Goal: Transaction & Acquisition: Obtain resource

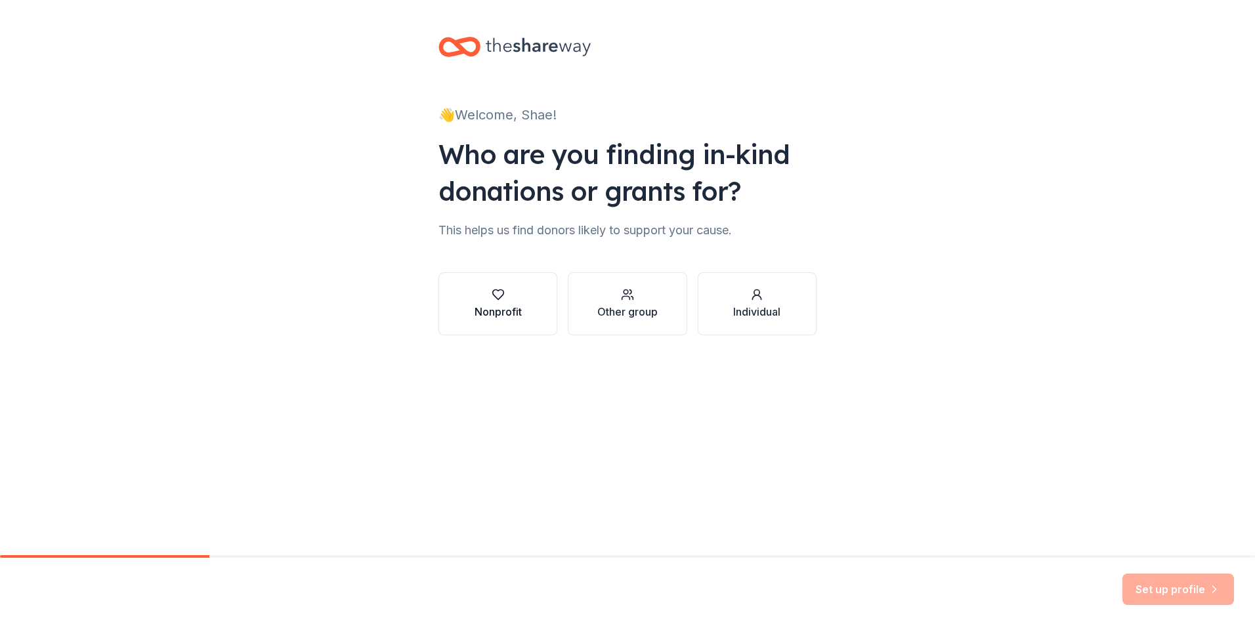
click at [502, 303] on div "Nonprofit" at bounding box center [498, 304] width 47 height 32
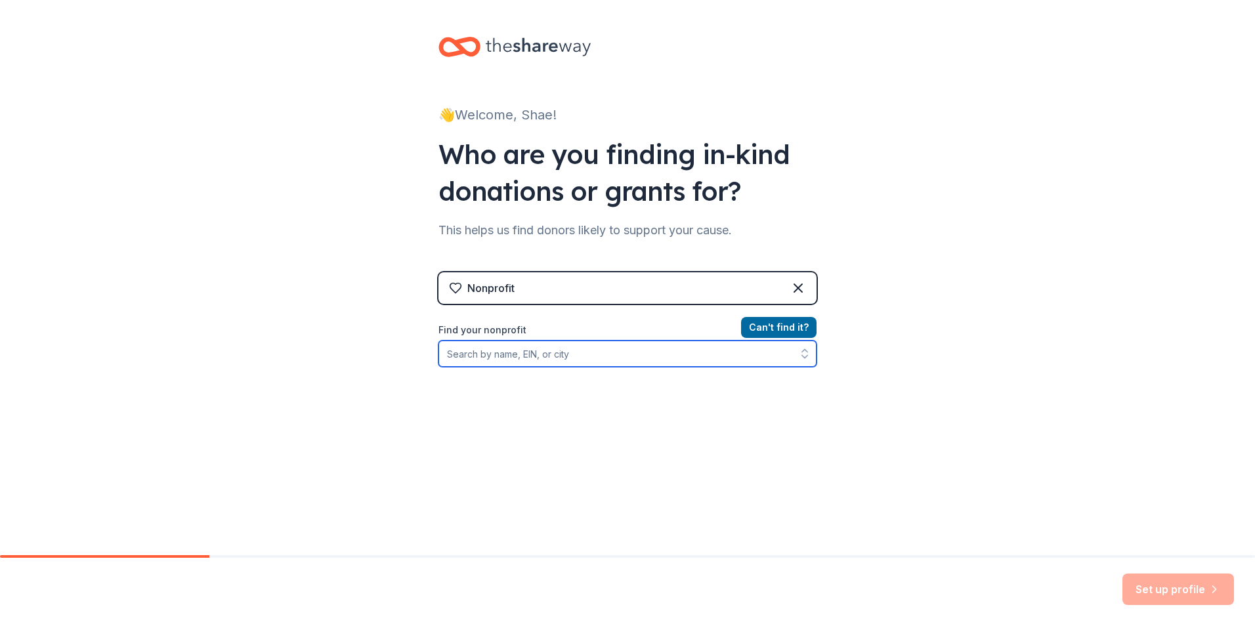
click at [650, 349] on input "Find your nonprofit" at bounding box center [627, 354] width 378 height 26
type input "[GEOGRAPHIC_DATA]"
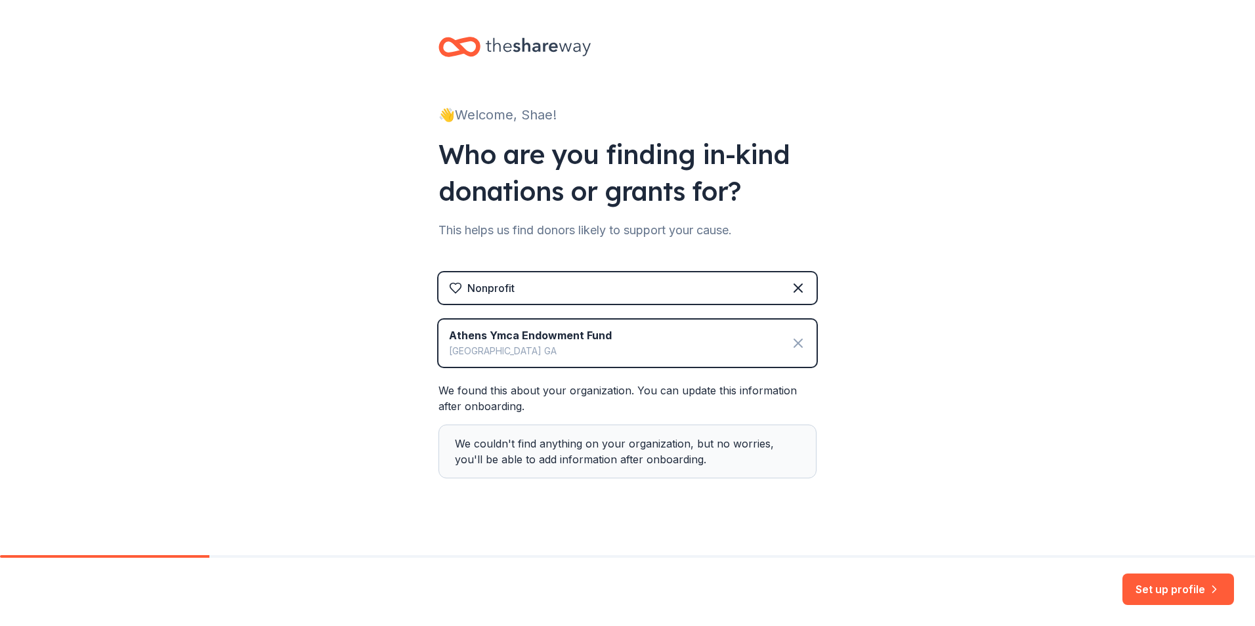
click at [790, 343] on icon at bounding box center [798, 343] width 16 height 16
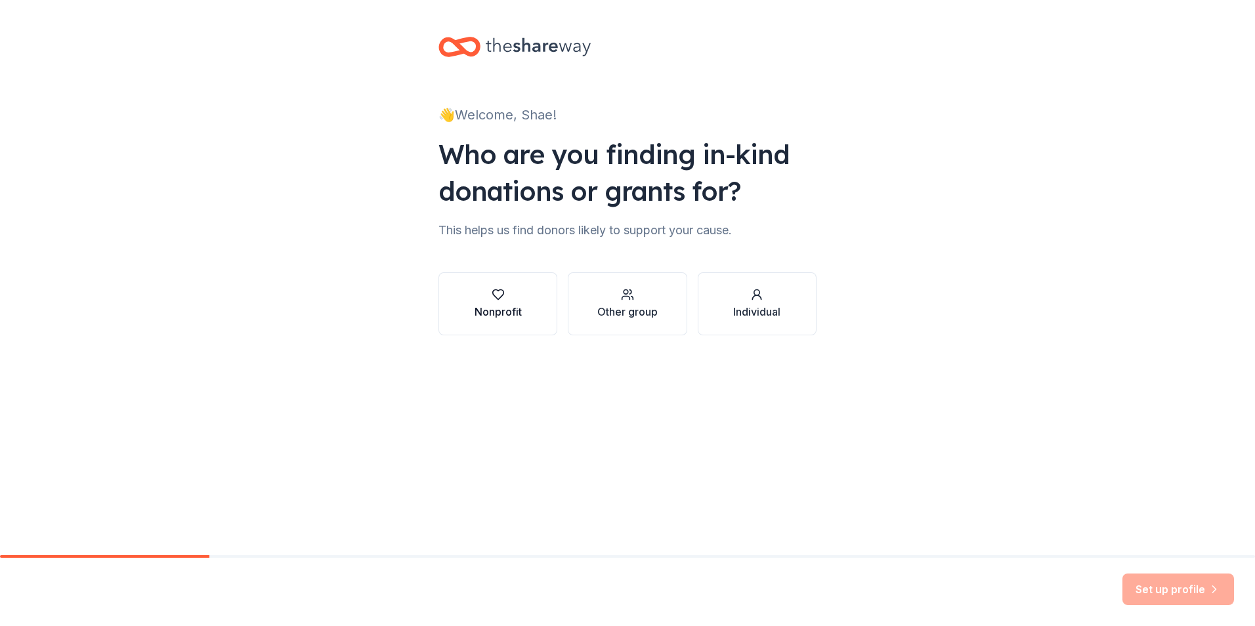
click at [484, 310] on div "Nonprofit" at bounding box center [498, 312] width 47 height 16
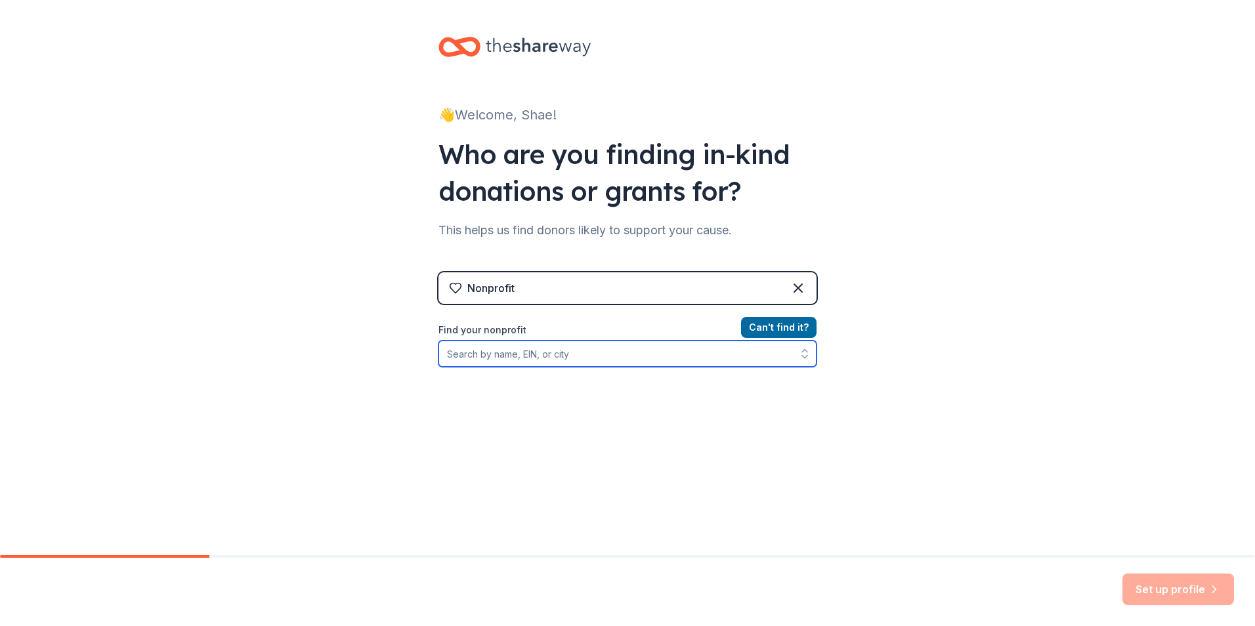
click at [486, 354] on input "Find your nonprofit" at bounding box center [627, 354] width 378 height 26
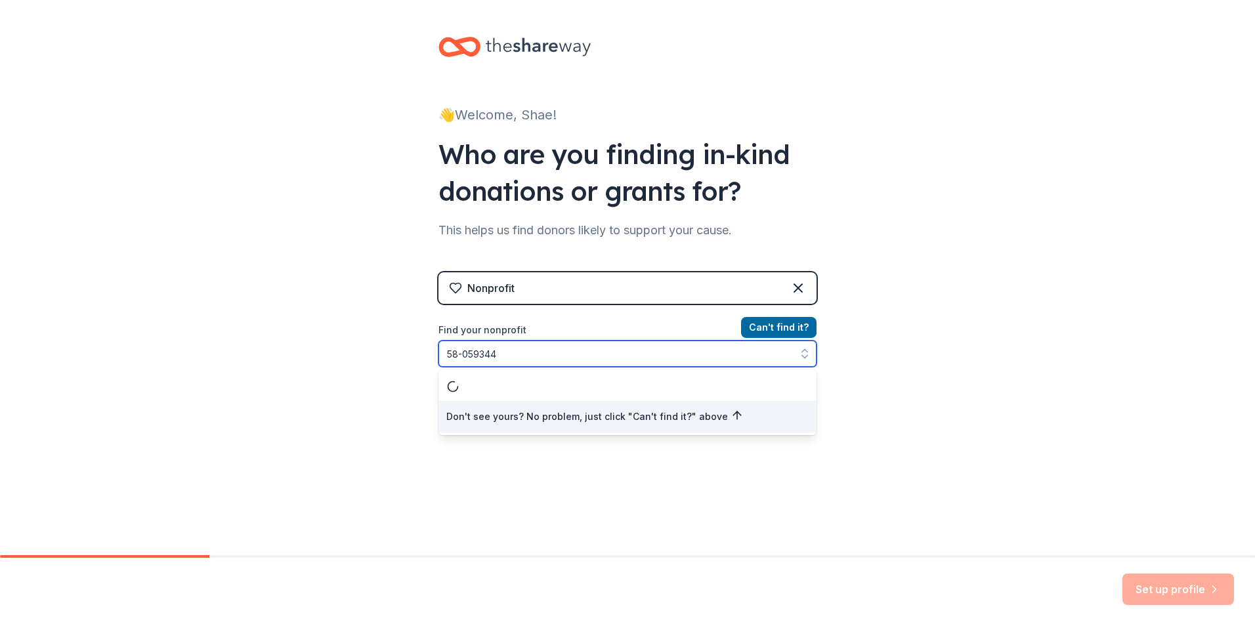
type input "58-0593443"
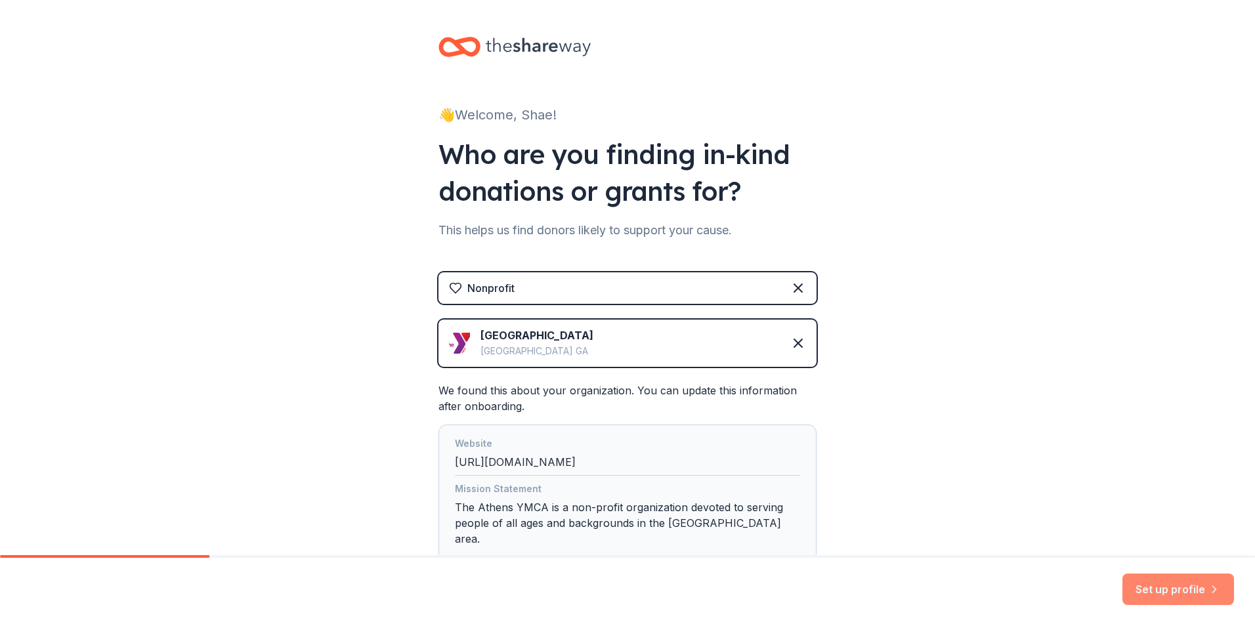
click at [1147, 587] on button "Set up profile" at bounding box center [1178, 590] width 112 height 32
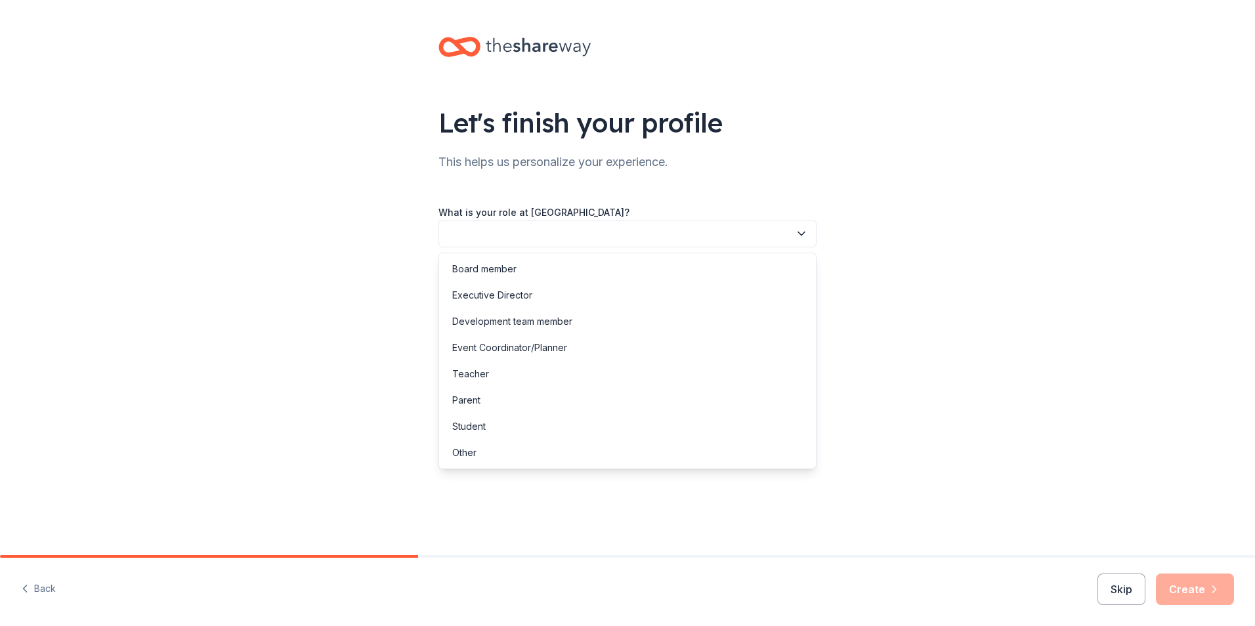
click at [467, 234] on button "button" at bounding box center [627, 234] width 378 height 28
click at [469, 293] on div "Executive Director" at bounding box center [492, 295] width 80 height 16
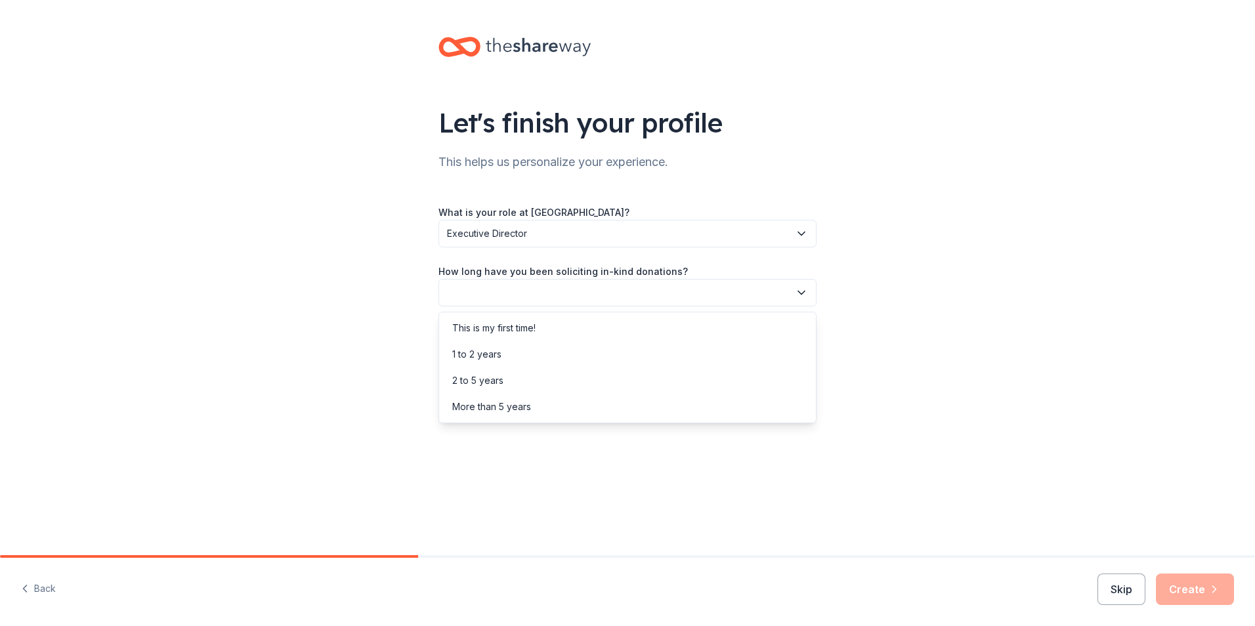
click at [469, 293] on button "button" at bounding box center [627, 293] width 378 height 28
click at [467, 326] on div "This is my first time!" at bounding box center [493, 328] width 83 height 16
click at [467, 348] on button "button" at bounding box center [627, 352] width 378 height 28
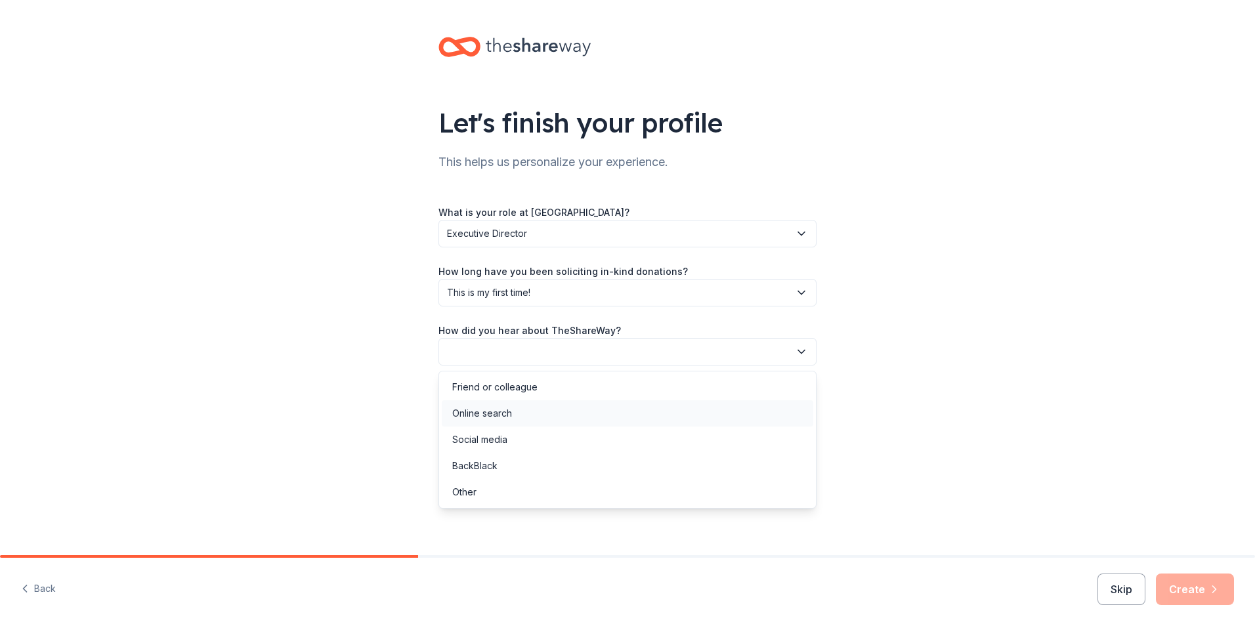
click at [461, 415] on div "Online search" at bounding box center [482, 414] width 60 height 16
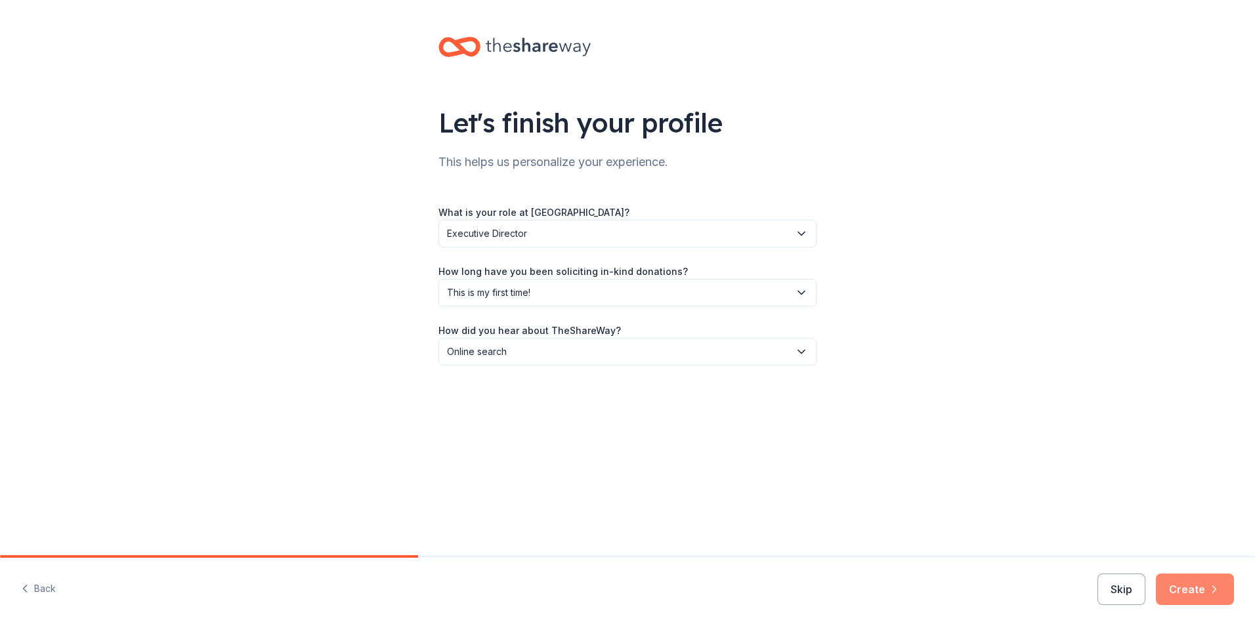
click at [1200, 594] on button "Create" at bounding box center [1195, 590] width 78 height 32
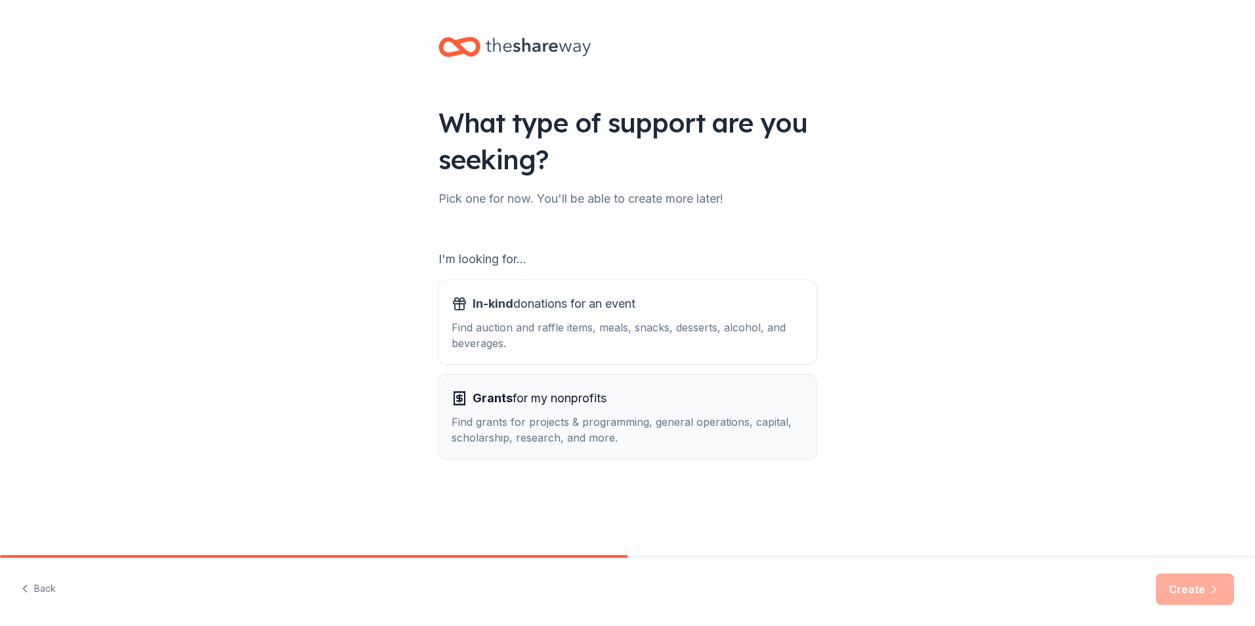
click at [561, 426] on div "Find grants for projects & programming, general operations, capital, scholarshi…" at bounding box center [628, 430] width 352 height 32
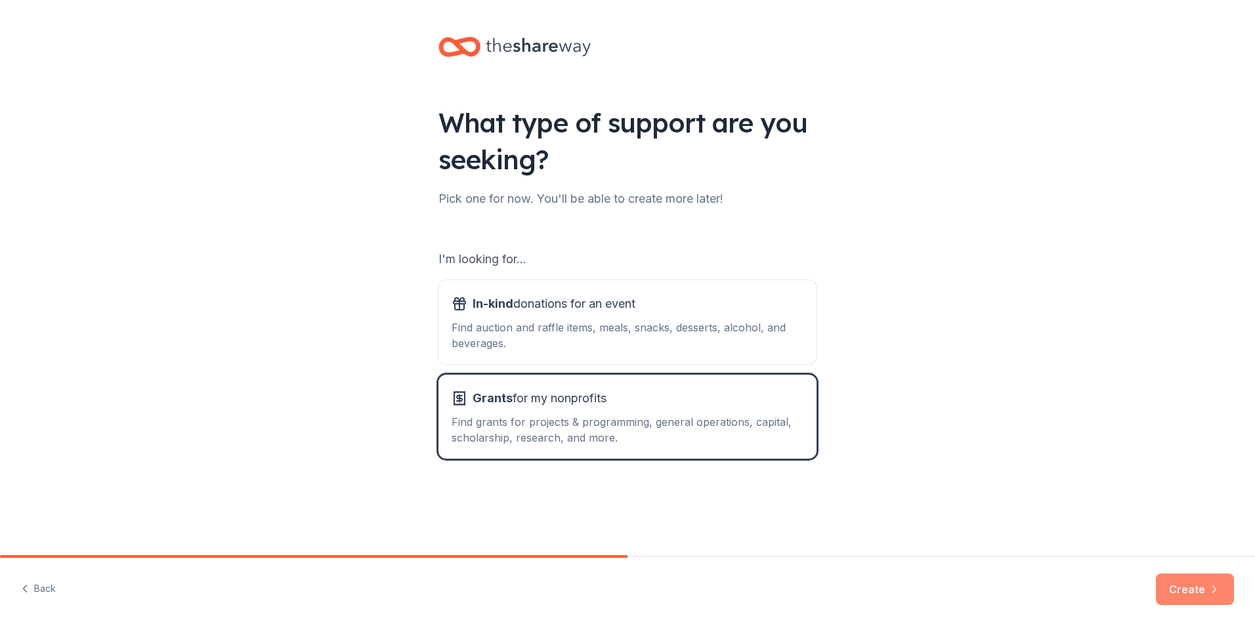
click at [1200, 591] on button "Create" at bounding box center [1195, 590] width 78 height 32
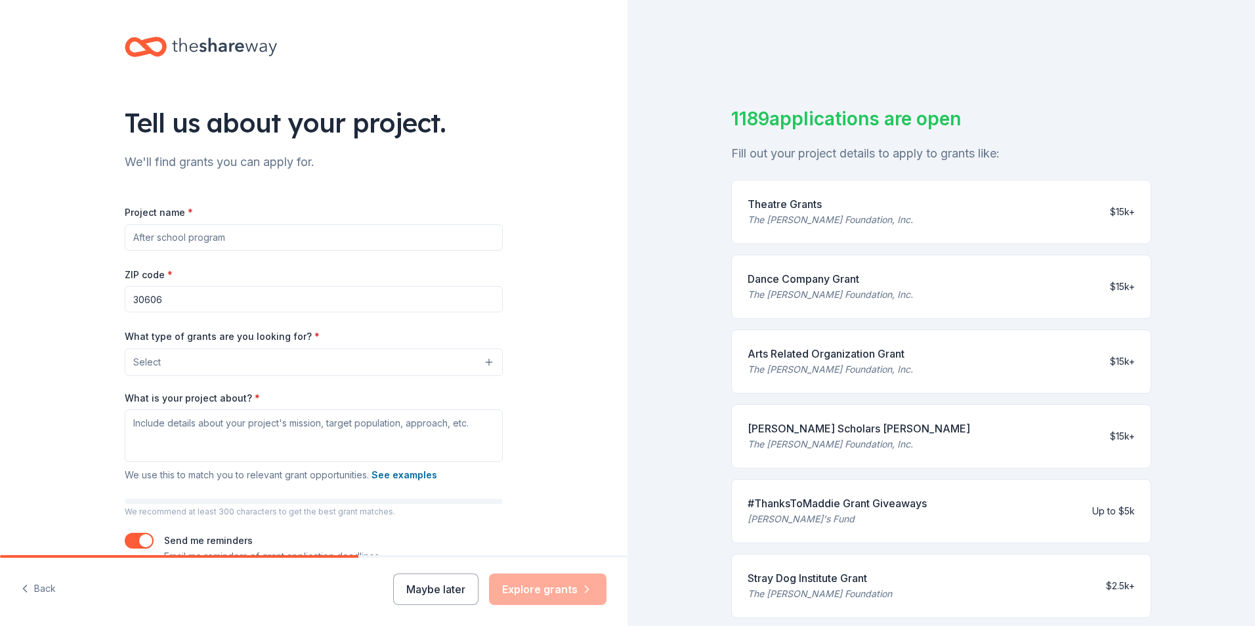
click at [211, 358] on button "Select" at bounding box center [314, 363] width 378 height 28
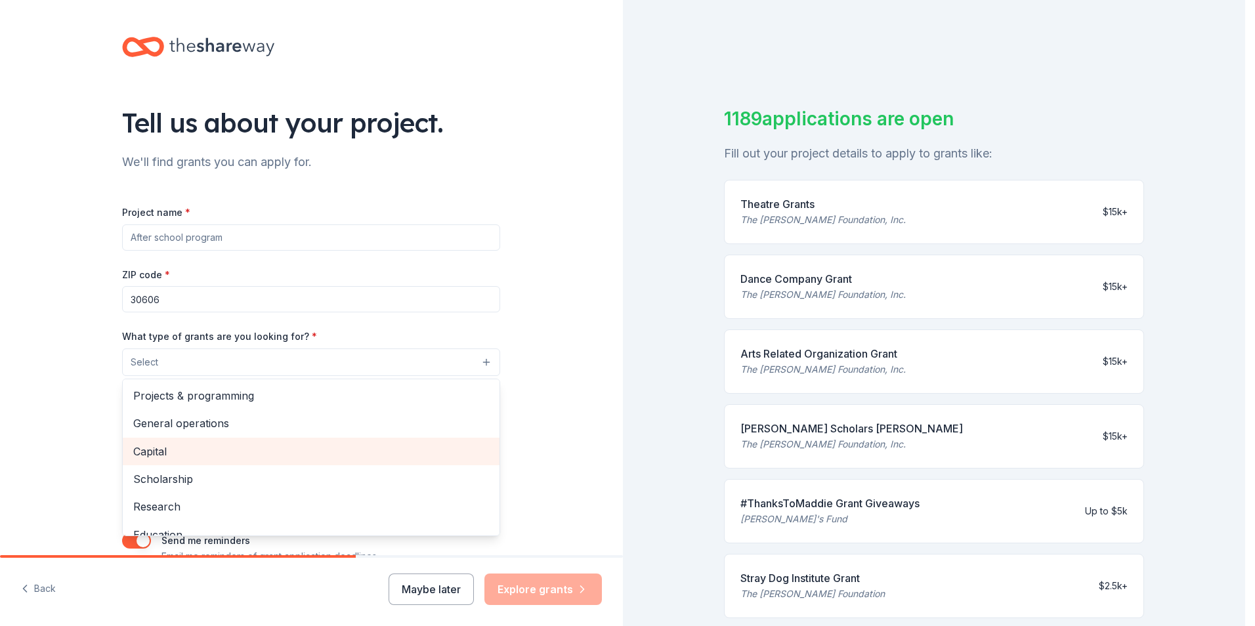
click at [144, 452] on span "Capital" at bounding box center [311, 451] width 356 height 17
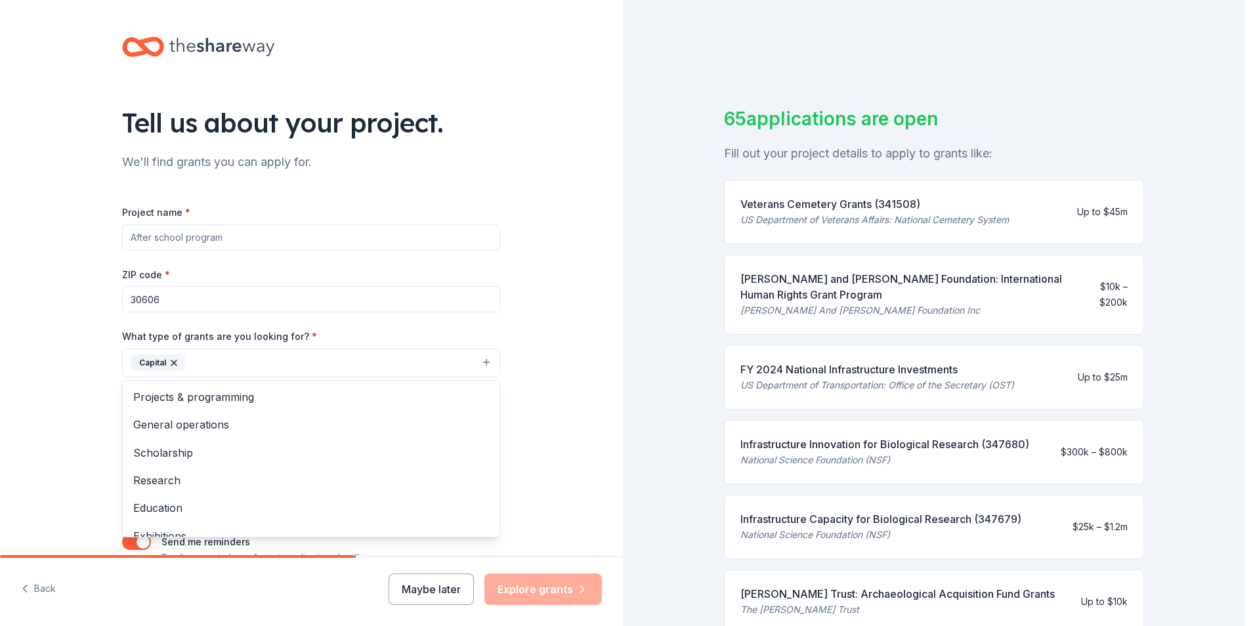
click at [177, 241] on div "Project name * ZIP code * 30606 What type of grants are you looking for? * Capi…" at bounding box center [311, 385] width 378 height 362
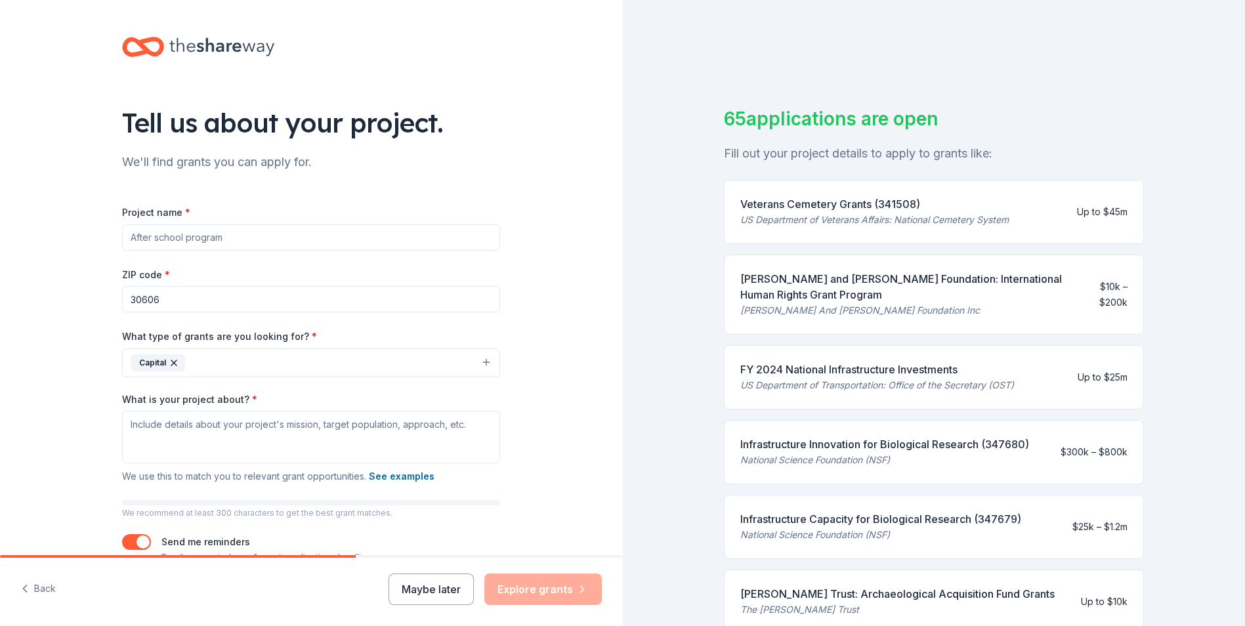
click at [221, 240] on input "Project name *" at bounding box center [311, 237] width 378 height 26
type input "Building Community"
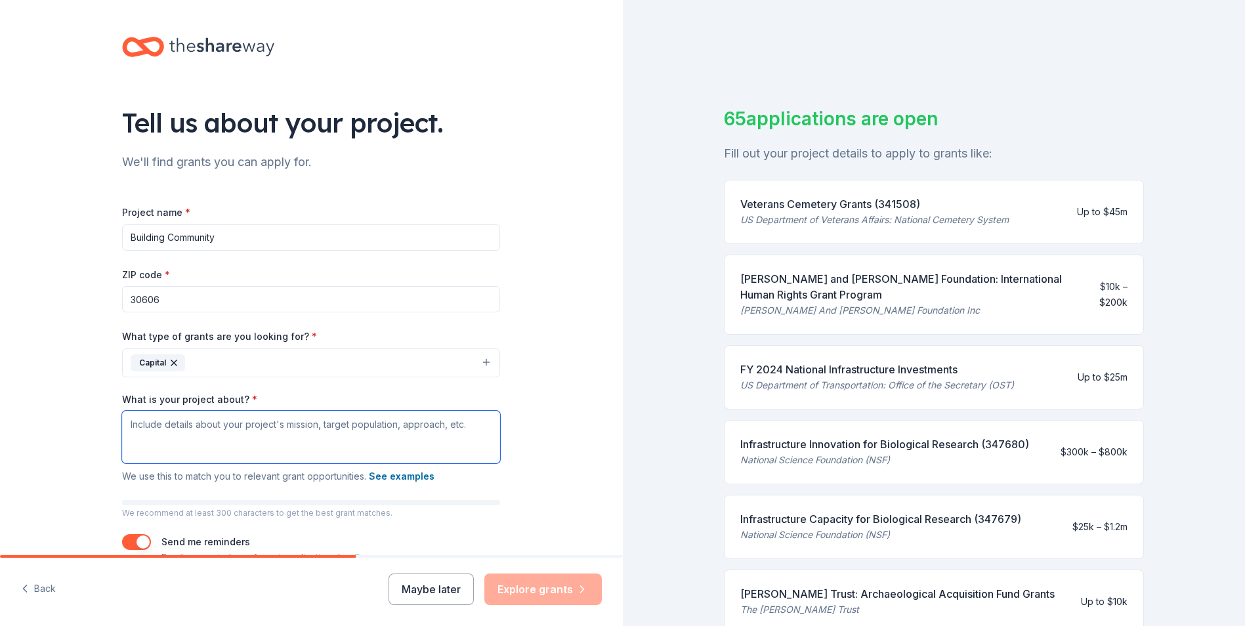
click at [132, 427] on textarea "What is your project about? *" at bounding box center [311, 437] width 378 height 53
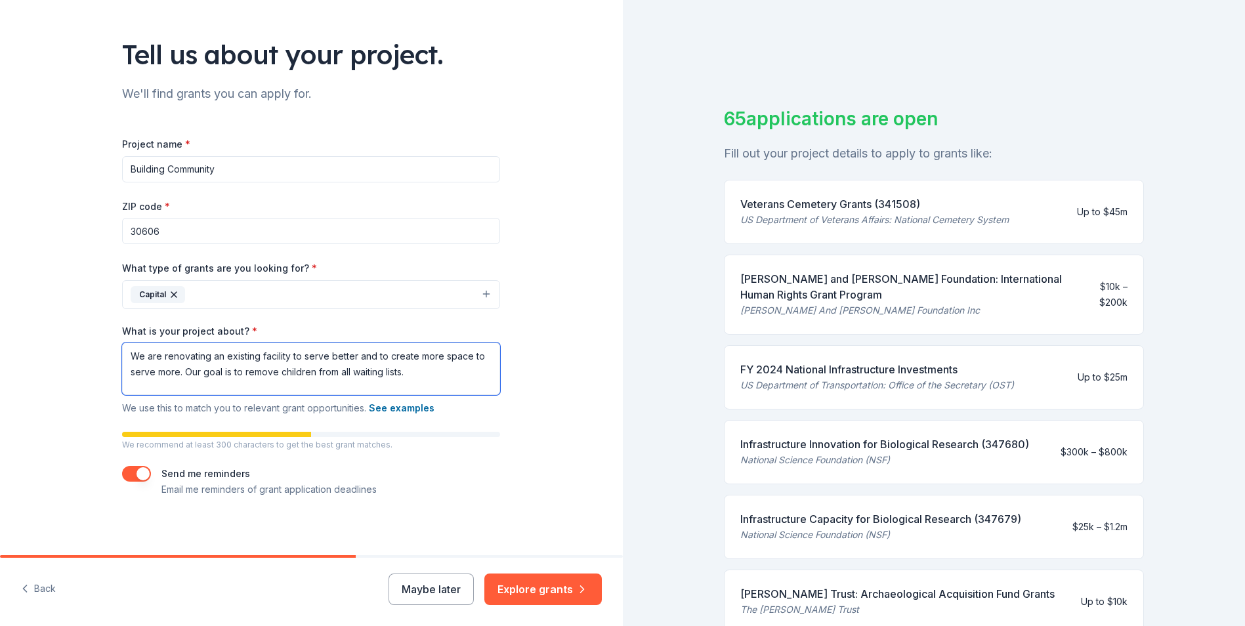
scroll to position [74, 0]
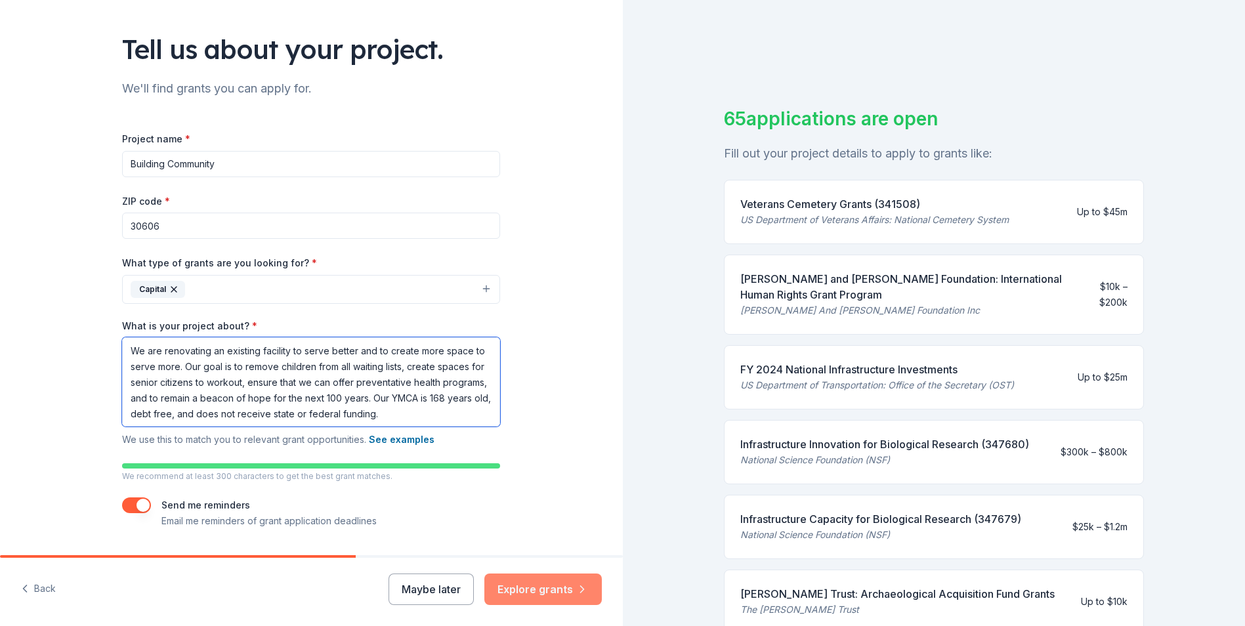
type textarea "We are renovating an existing facility to serve better and to create more space…"
click at [534, 587] on button "Explore grants" at bounding box center [542, 590] width 117 height 32
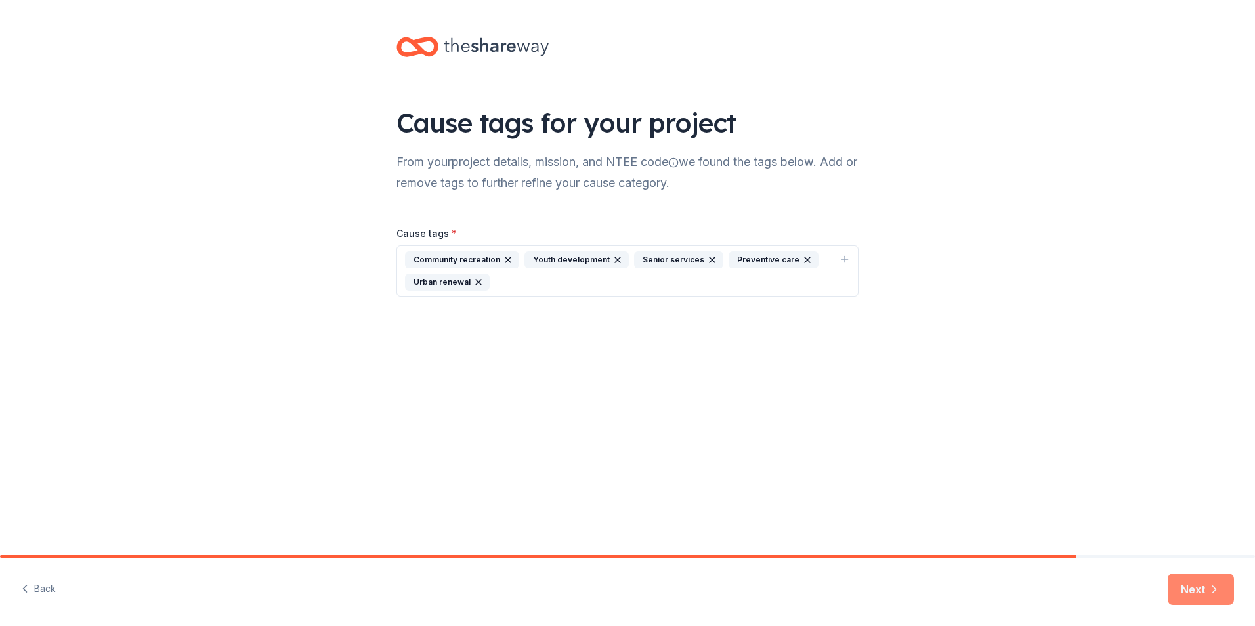
click at [1205, 584] on button "Next" at bounding box center [1201, 590] width 66 height 32
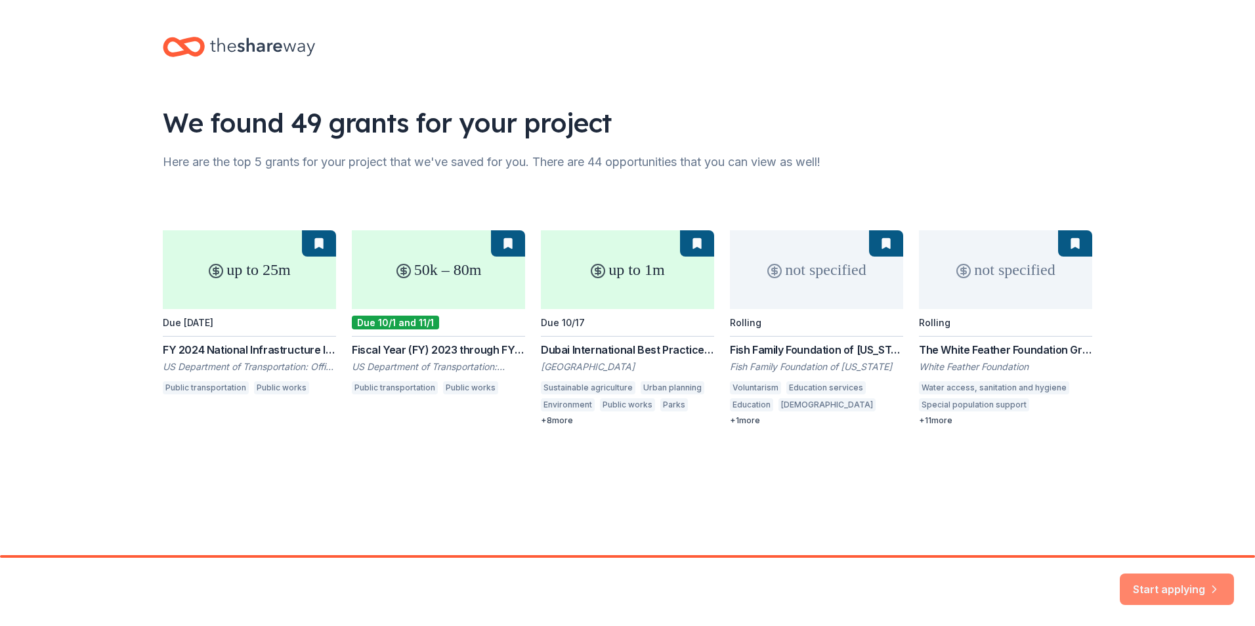
click at [1172, 580] on button "Start applying" at bounding box center [1177, 582] width 114 height 32
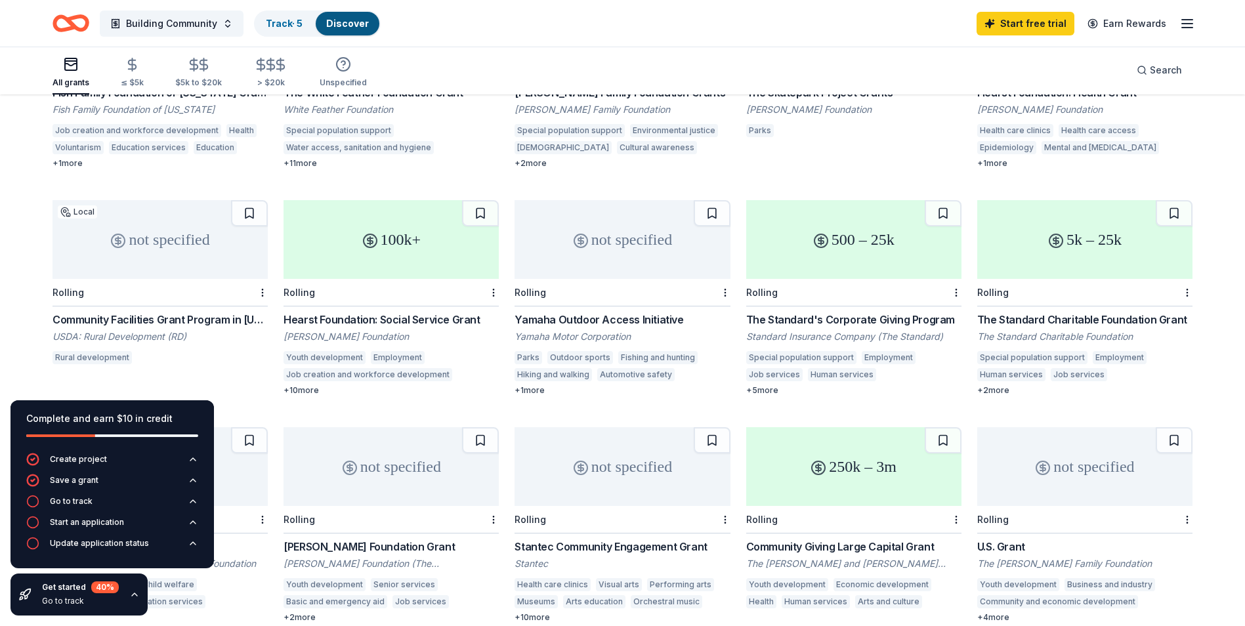
scroll to position [491, 0]
click at [127, 310] on div "Community Facilities Grant Program in Georgia" at bounding box center [160, 318] width 215 height 16
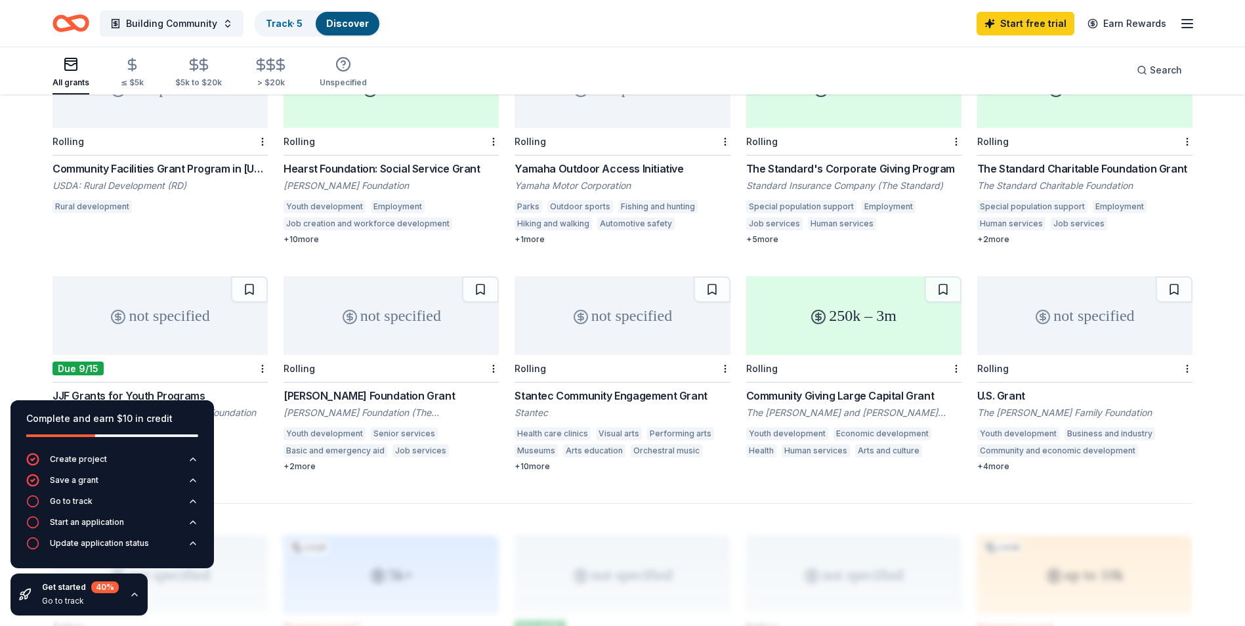
scroll to position [721, 0]
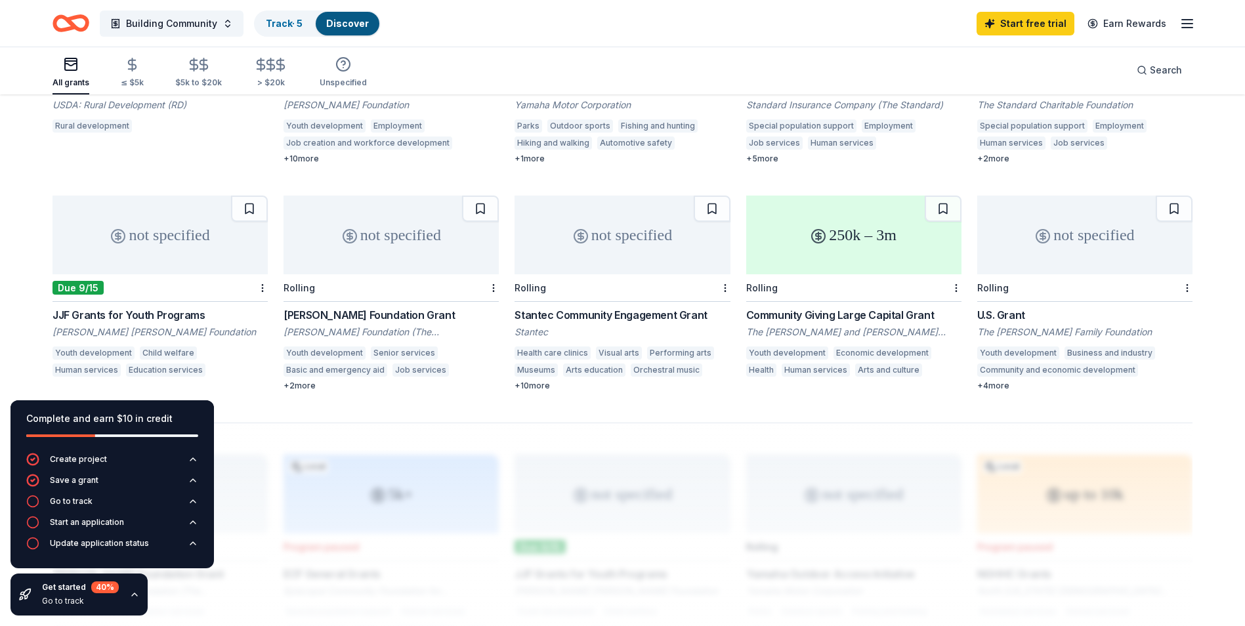
click at [815, 287] on div "250k – 3m Rolling Community Giving Large Capital Grant The Richard and Susan Sm…" at bounding box center [853, 288] width 215 height 185
click at [359, 307] on div "Tony Robbins Foundation Grant" at bounding box center [391, 315] width 215 height 16
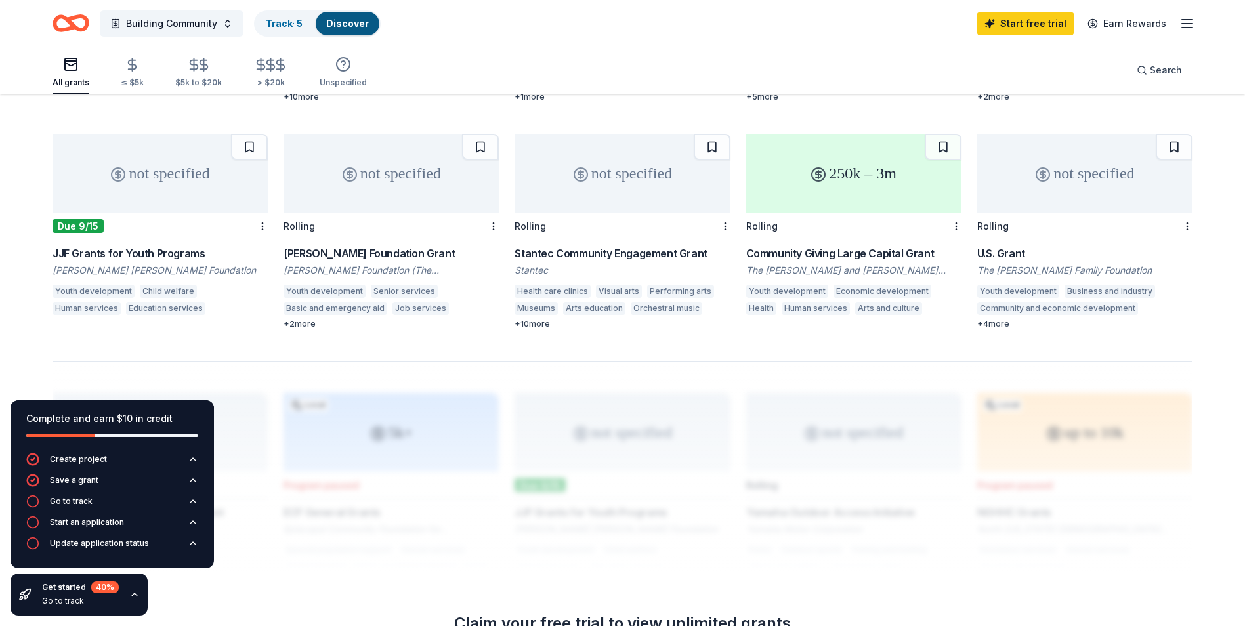
scroll to position [826, 0]
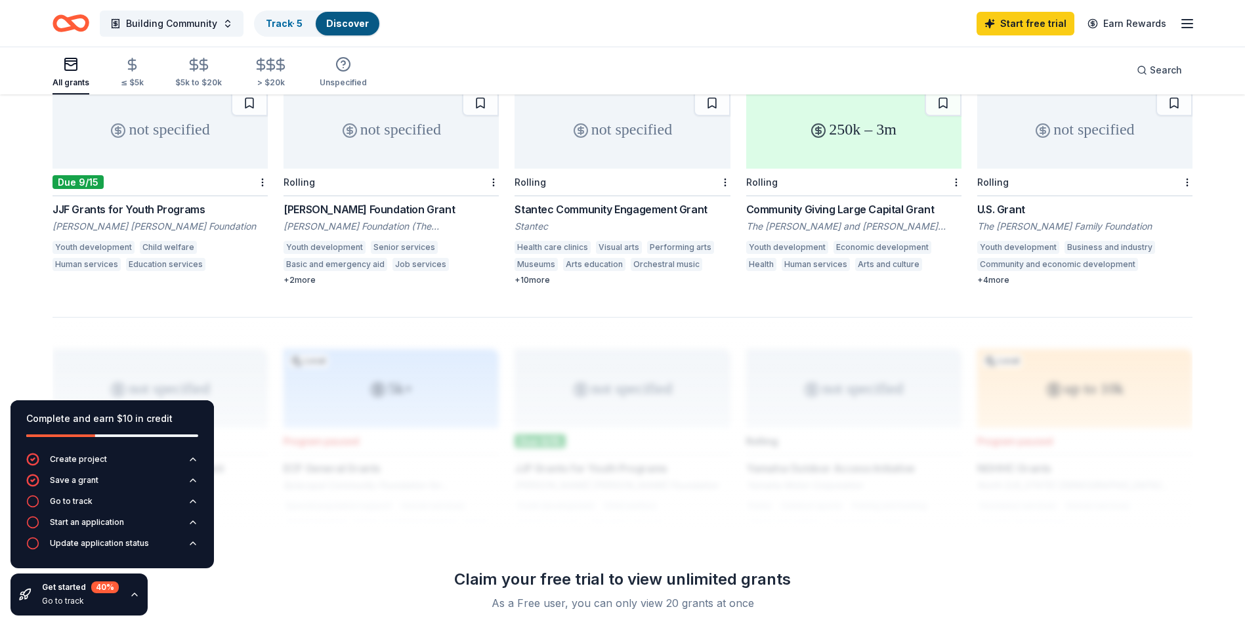
click at [1061, 220] on div "The H. Hovnanian Family Foundation" at bounding box center [1084, 226] width 215 height 13
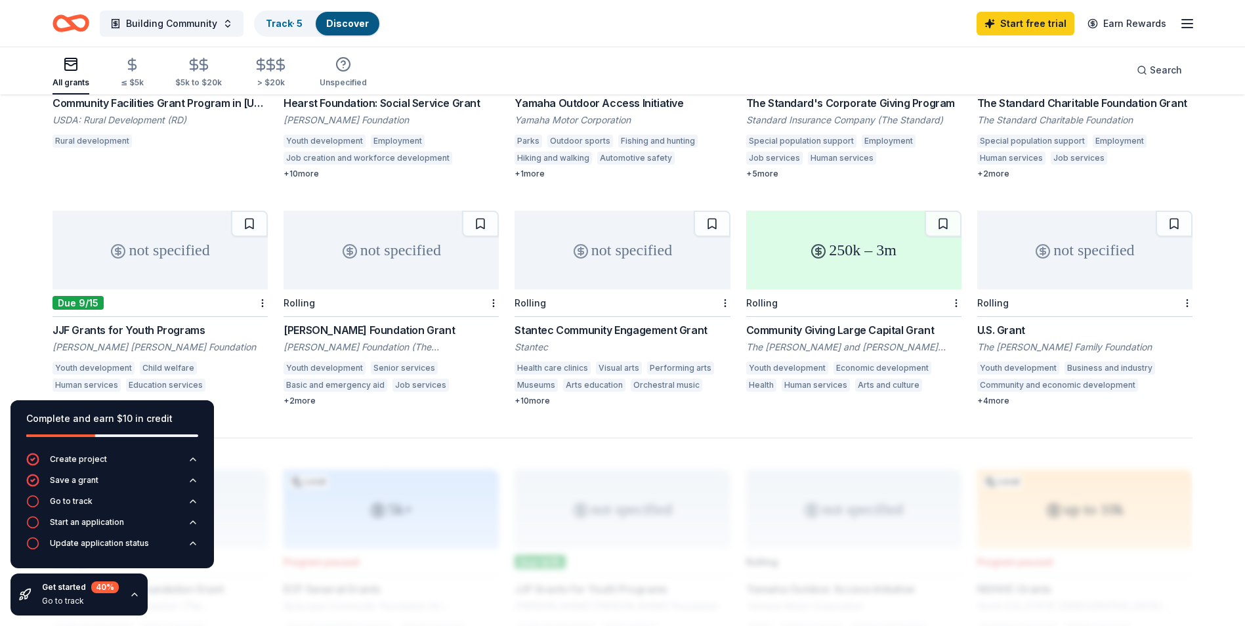
scroll to position [715, 0]
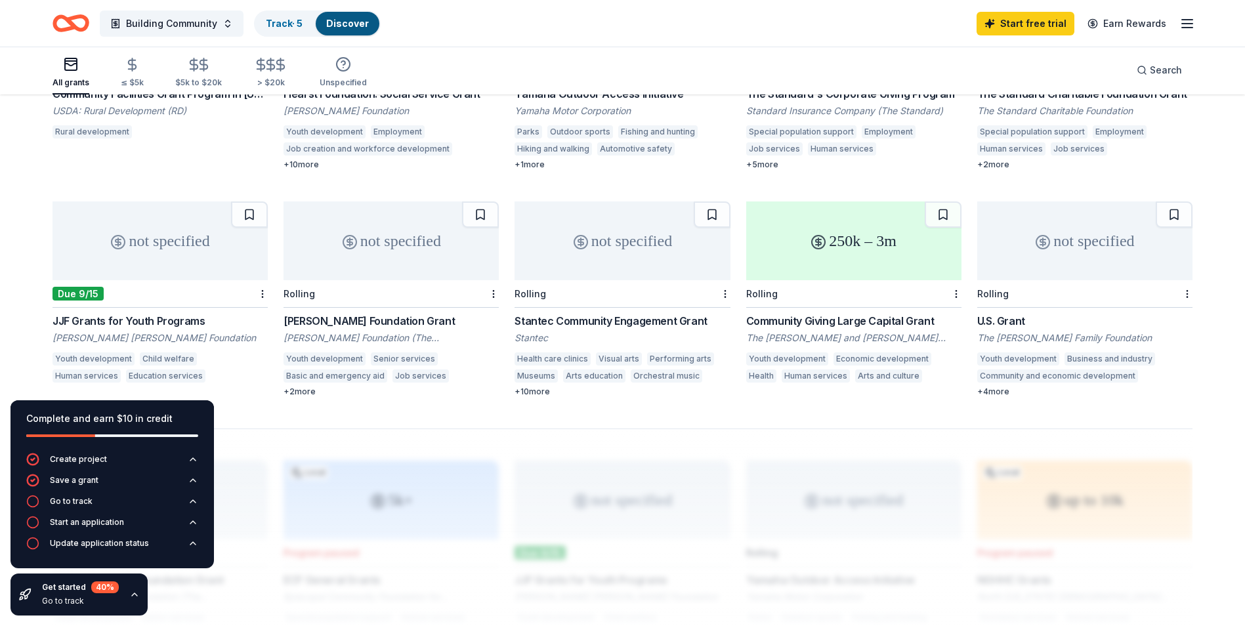
click at [129, 313] on div "JJF Grants for Youth Programs" at bounding box center [160, 321] width 215 height 16
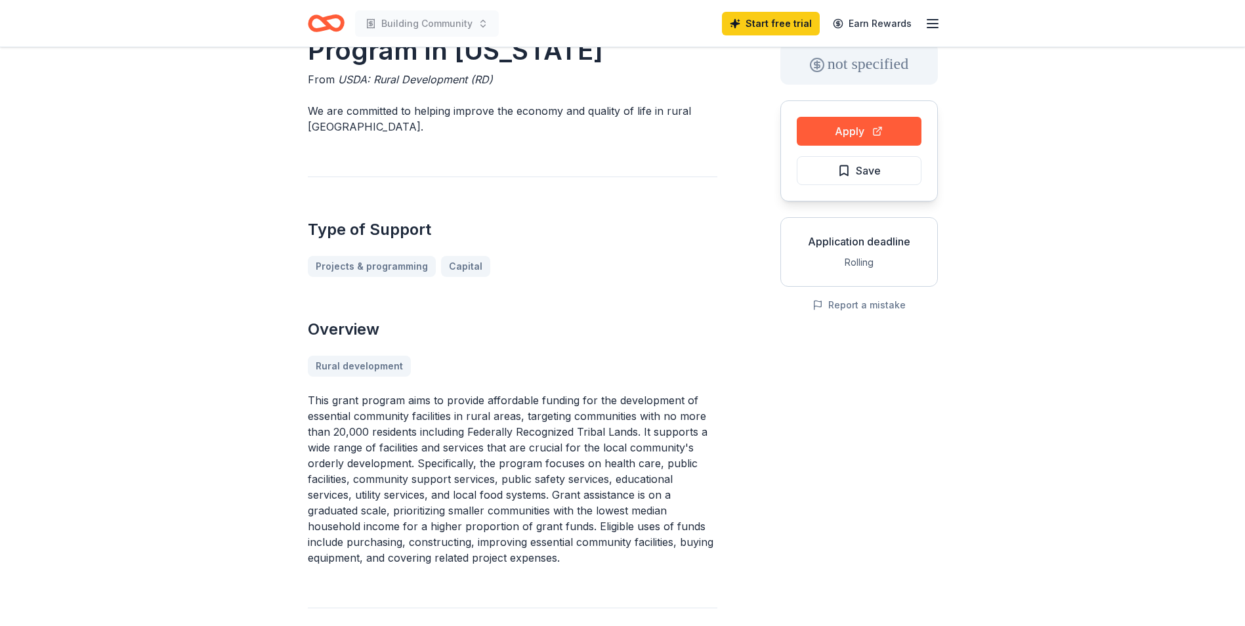
scroll to position [104, 0]
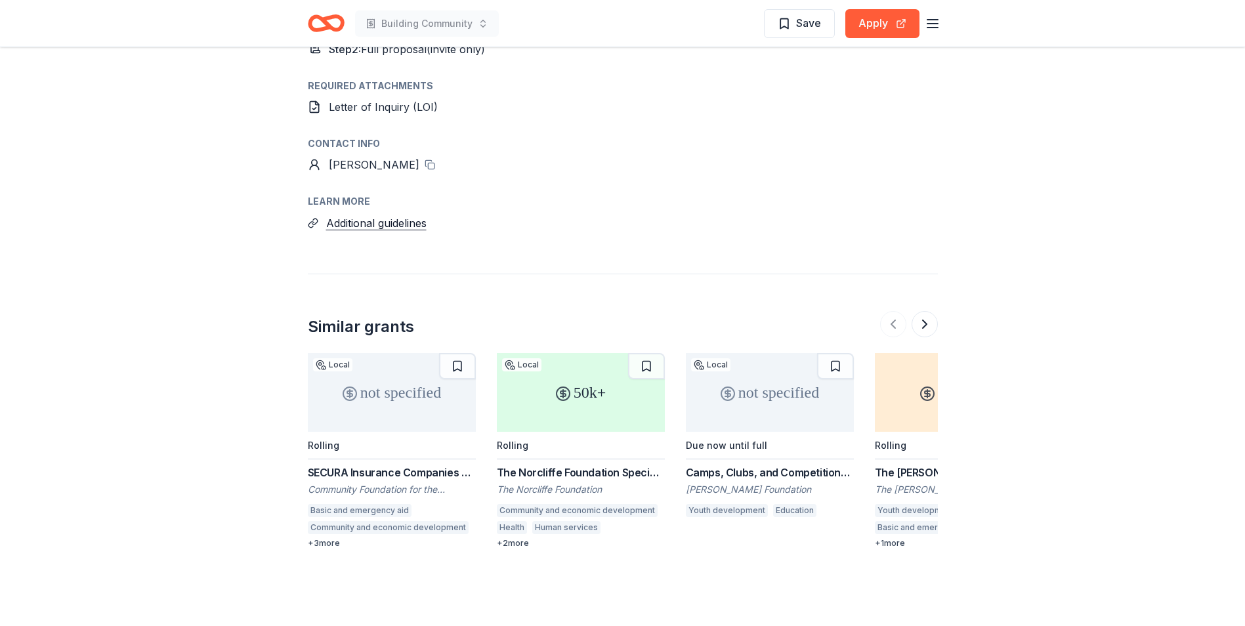
scroll to position [1565, 0]
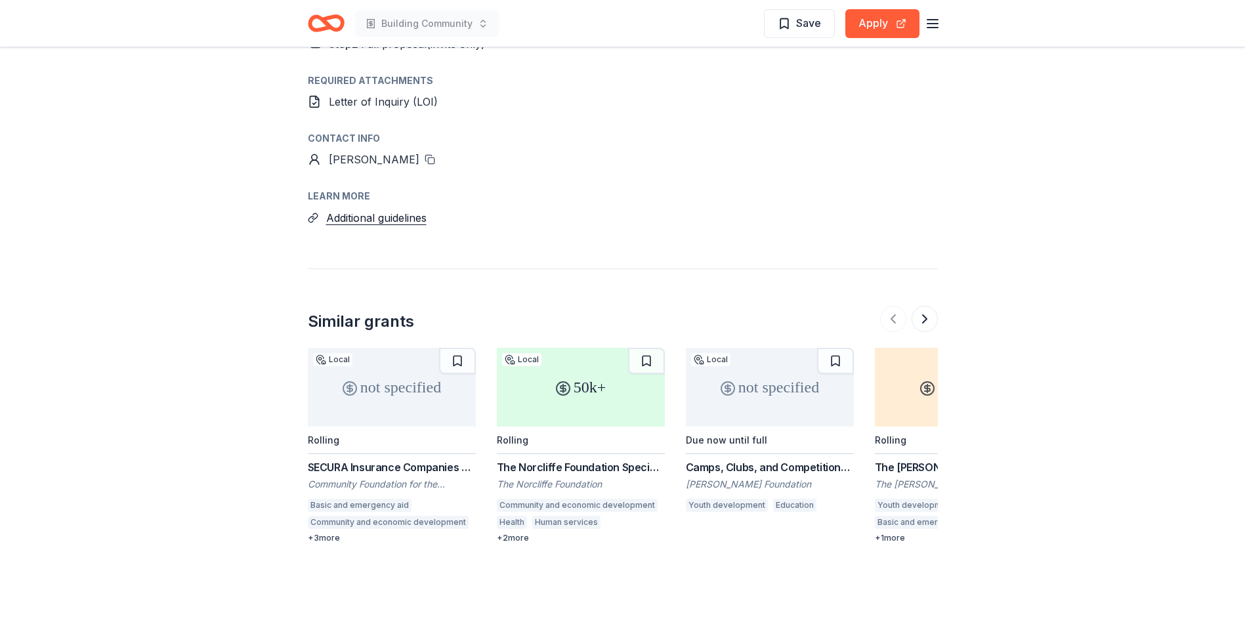
click at [425, 158] on button at bounding box center [430, 159] width 11 height 11
click at [352, 161] on span "[PERSON_NAME]" at bounding box center [374, 159] width 91 height 13
drag, startPoint x: 310, startPoint y: 159, endPoint x: 339, endPoint y: 147, distance: 31.2
click at [310, 158] on icon at bounding box center [314, 159] width 13 height 13
click at [349, 146] on div "Contact info" at bounding box center [623, 139] width 630 height 16
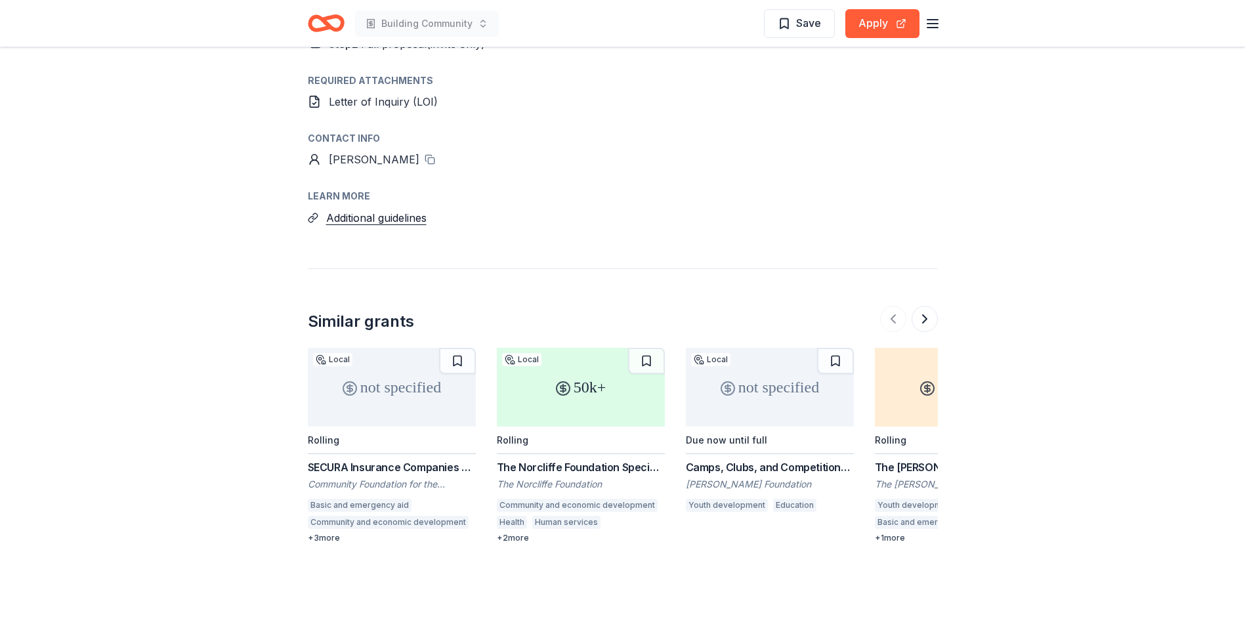
drag, startPoint x: 349, startPoint y: 164, endPoint x: 365, endPoint y: 163, distance: 15.8
click at [352, 164] on span "[PERSON_NAME]" at bounding box center [374, 159] width 91 height 13
click at [369, 163] on span "[PERSON_NAME]" at bounding box center [374, 159] width 91 height 13
click at [370, 163] on span "[PERSON_NAME]" at bounding box center [374, 159] width 91 height 13
click at [882, 21] on button "Apply" at bounding box center [882, 23] width 74 height 29
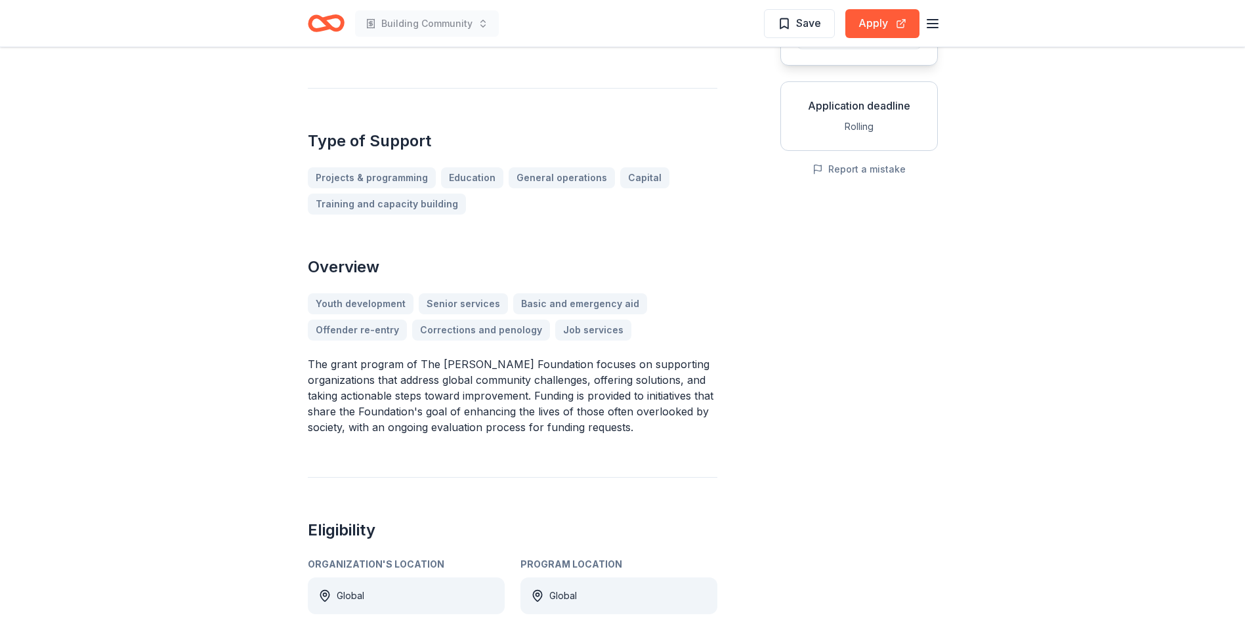
scroll to position [212, 0]
click at [878, 20] on button "Apply" at bounding box center [882, 23] width 74 height 29
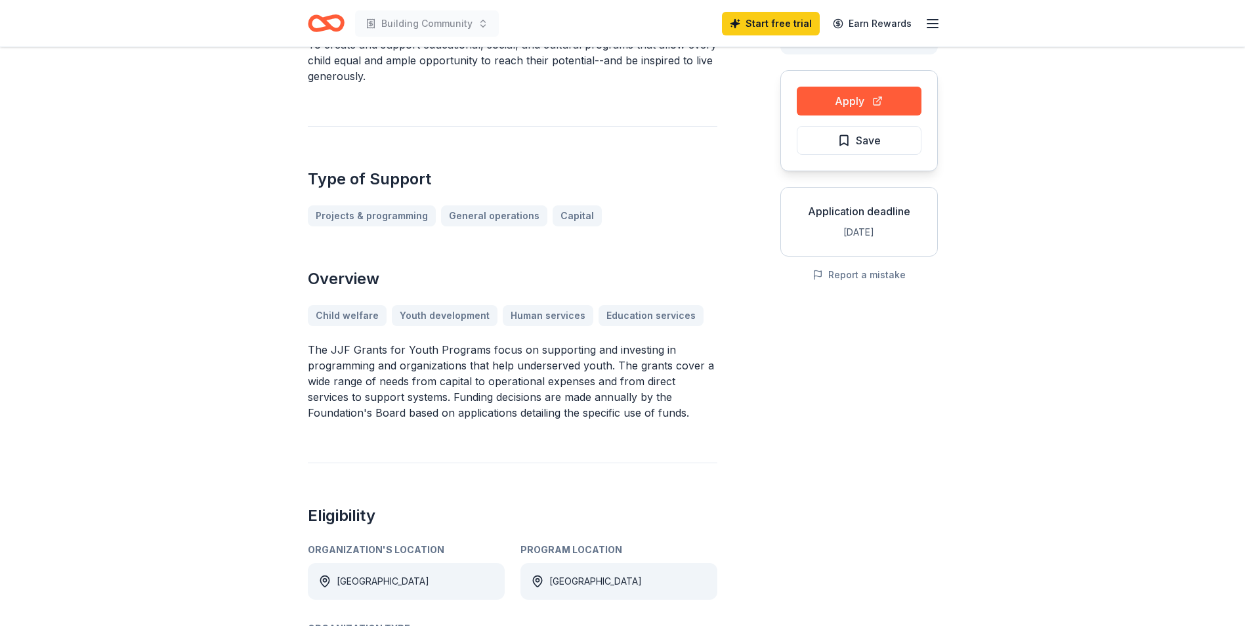
scroll to position [94, 0]
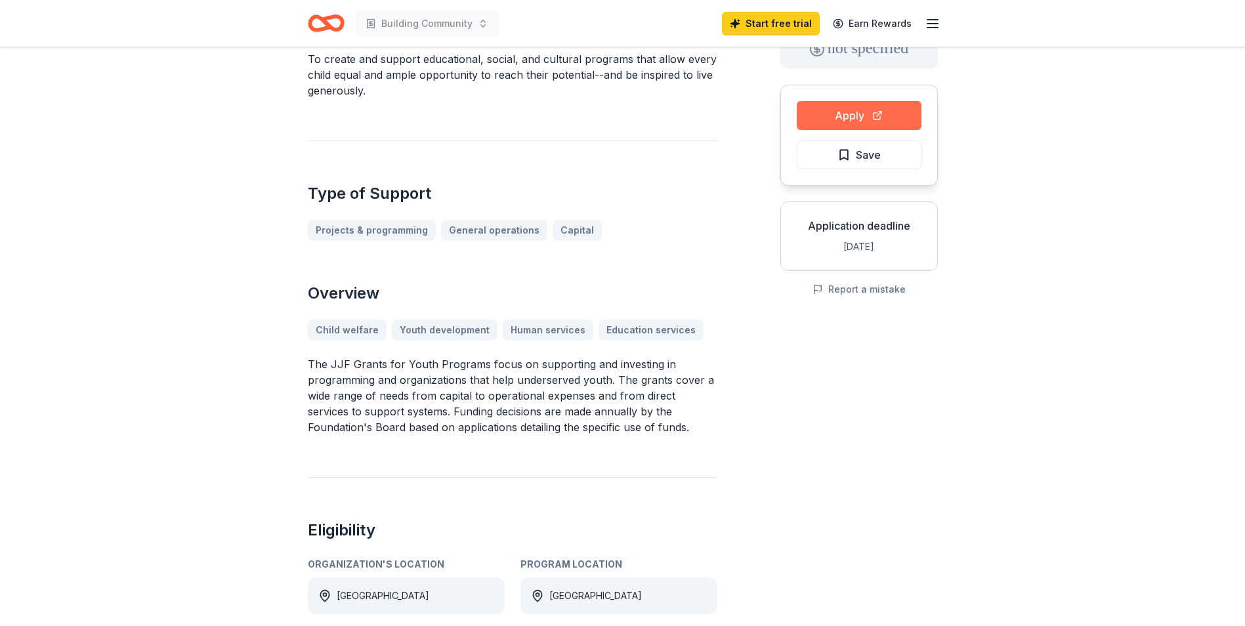
click at [864, 114] on button "Apply" at bounding box center [859, 115] width 125 height 29
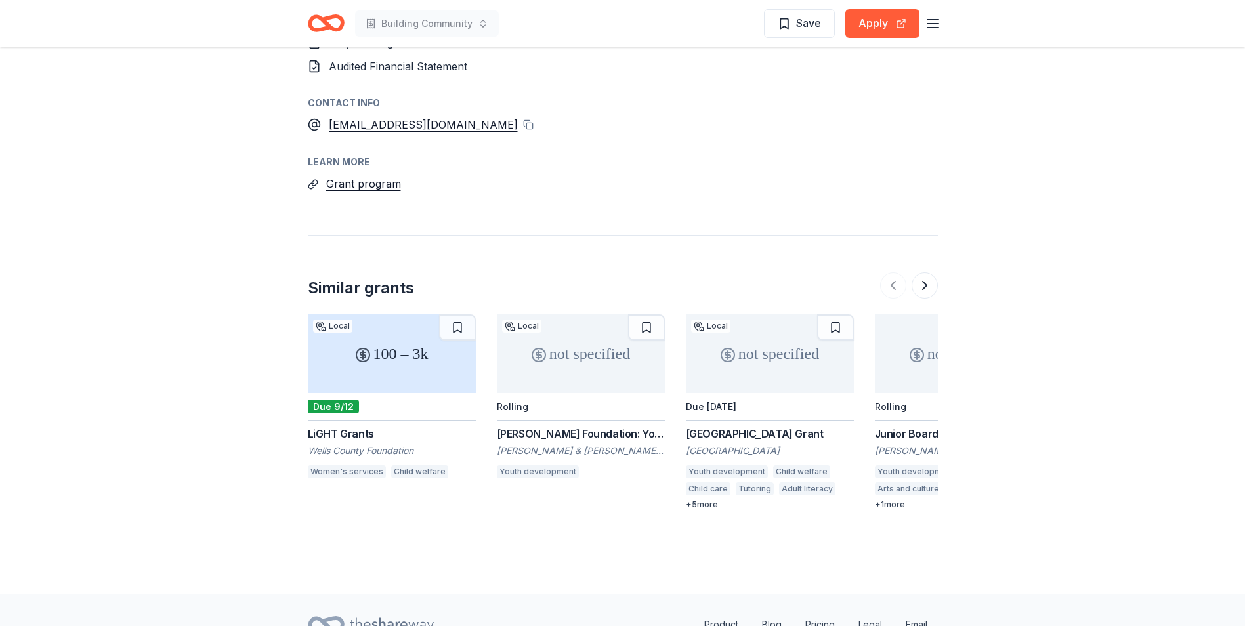
scroll to position [1038, 0]
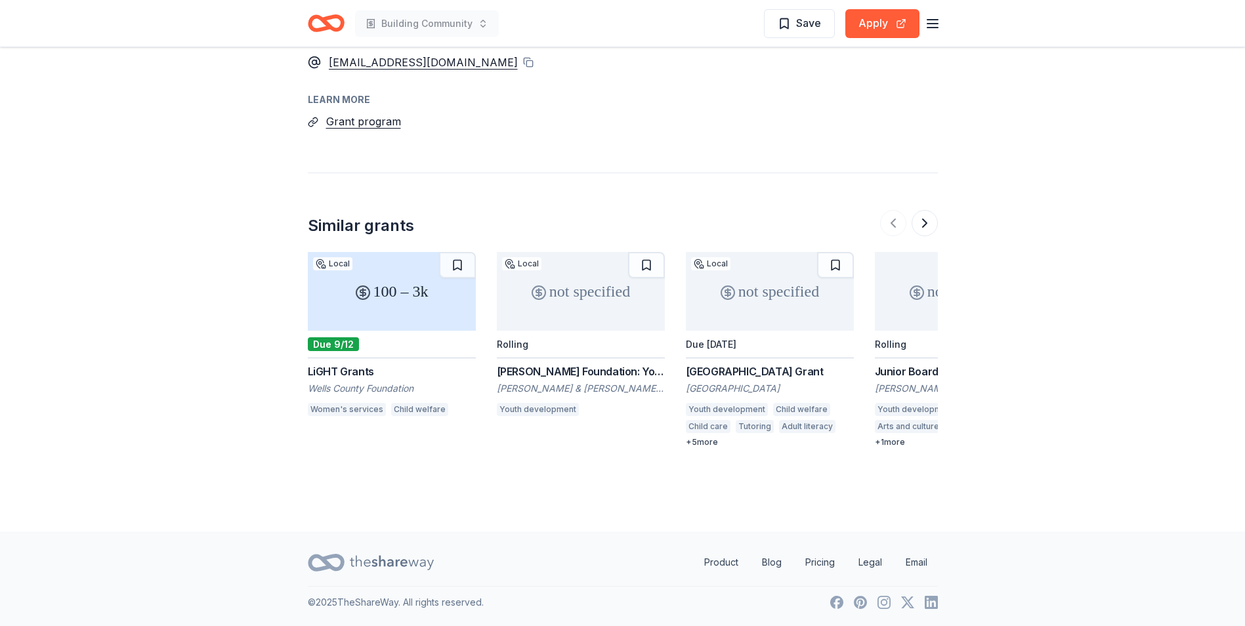
click at [569, 385] on div "John & Marcia Goldman Foundation" at bounding box center [581, 388] width 168 height 13
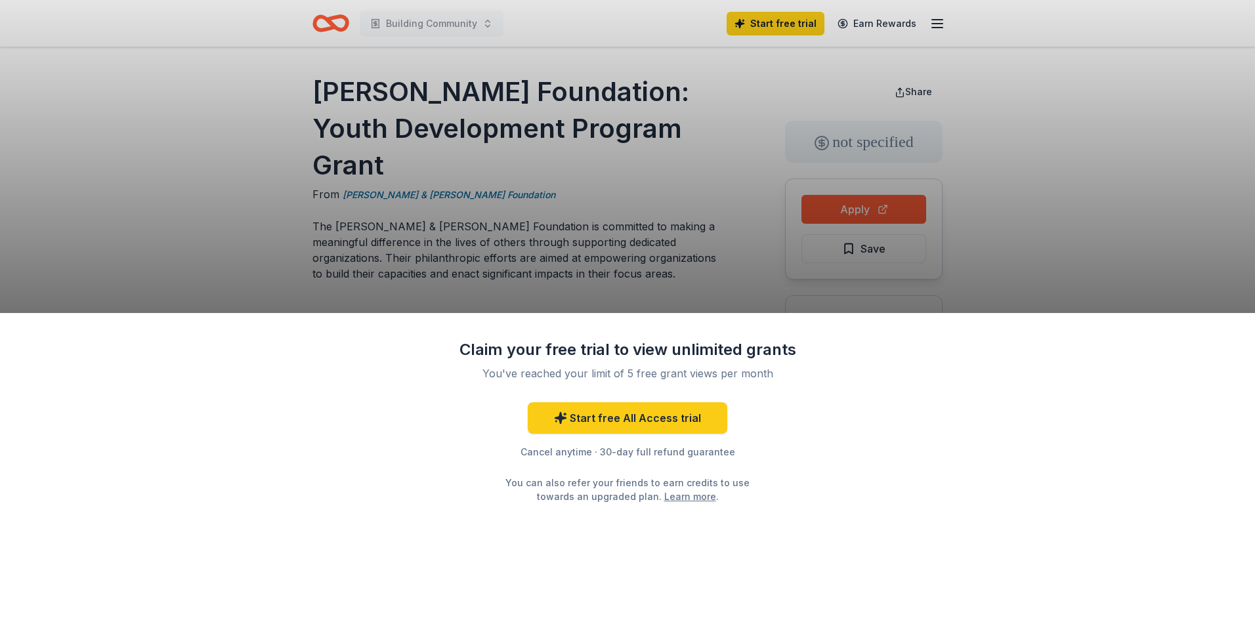
click at [520, 226] on div "Claim your free trial to view unlimited grants You've reached your limit of 5 f…" at bounding box center [627, 313] width 1255 height 626
